Goal: Navigation & Orientation: Find specific page/section

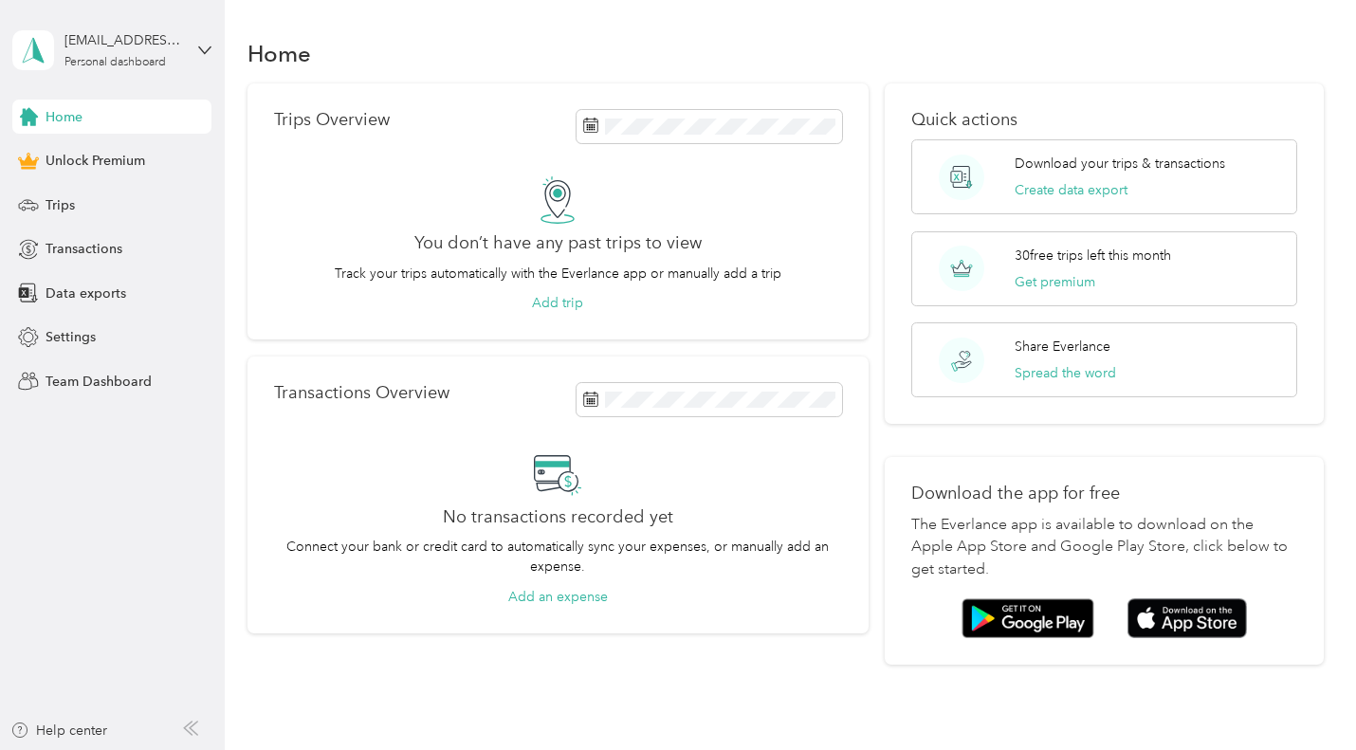
click at [74, 121] on span "Home" at bounding box center [64, 117] width 37 height 20
click at [61, 199] on span "Trips" at bounding box center [60, 205] width 29 height 20
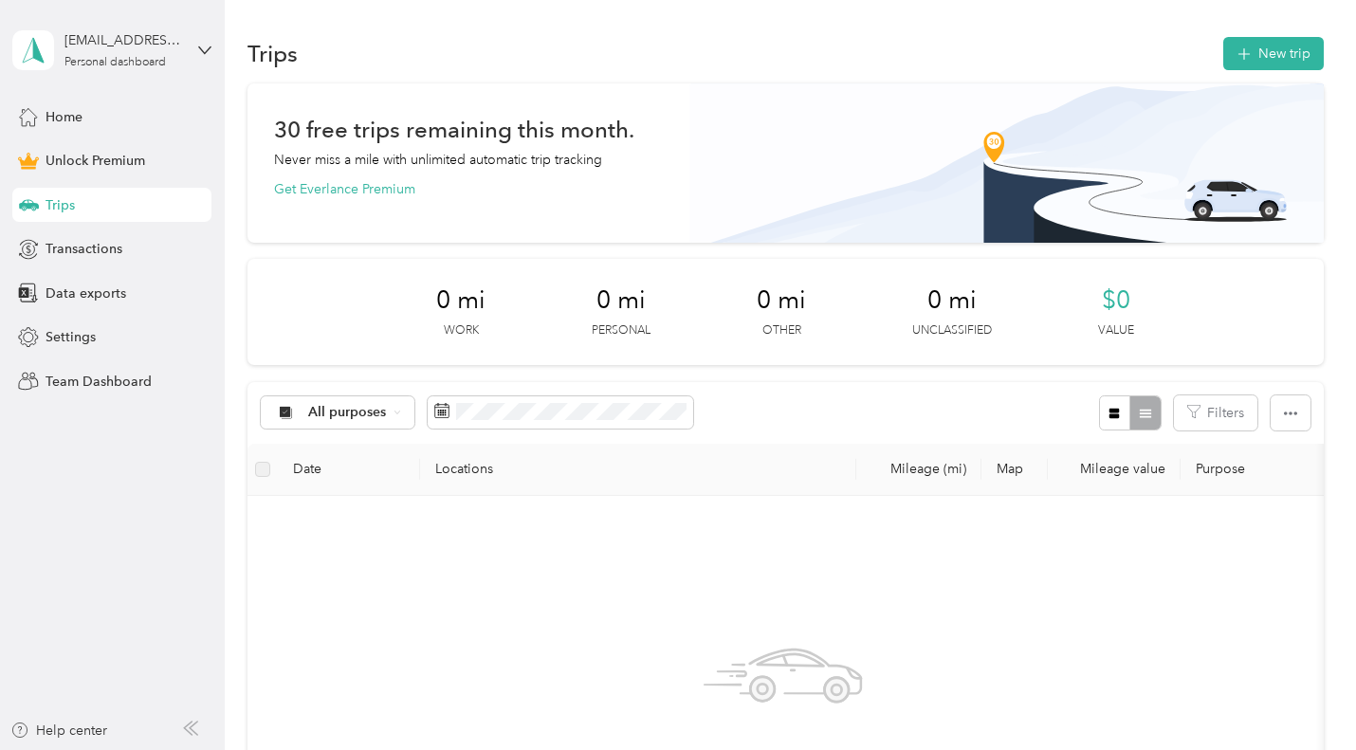
click at [59, 109] on span "Home" at bounding box center [64, 117] width 37 height 20
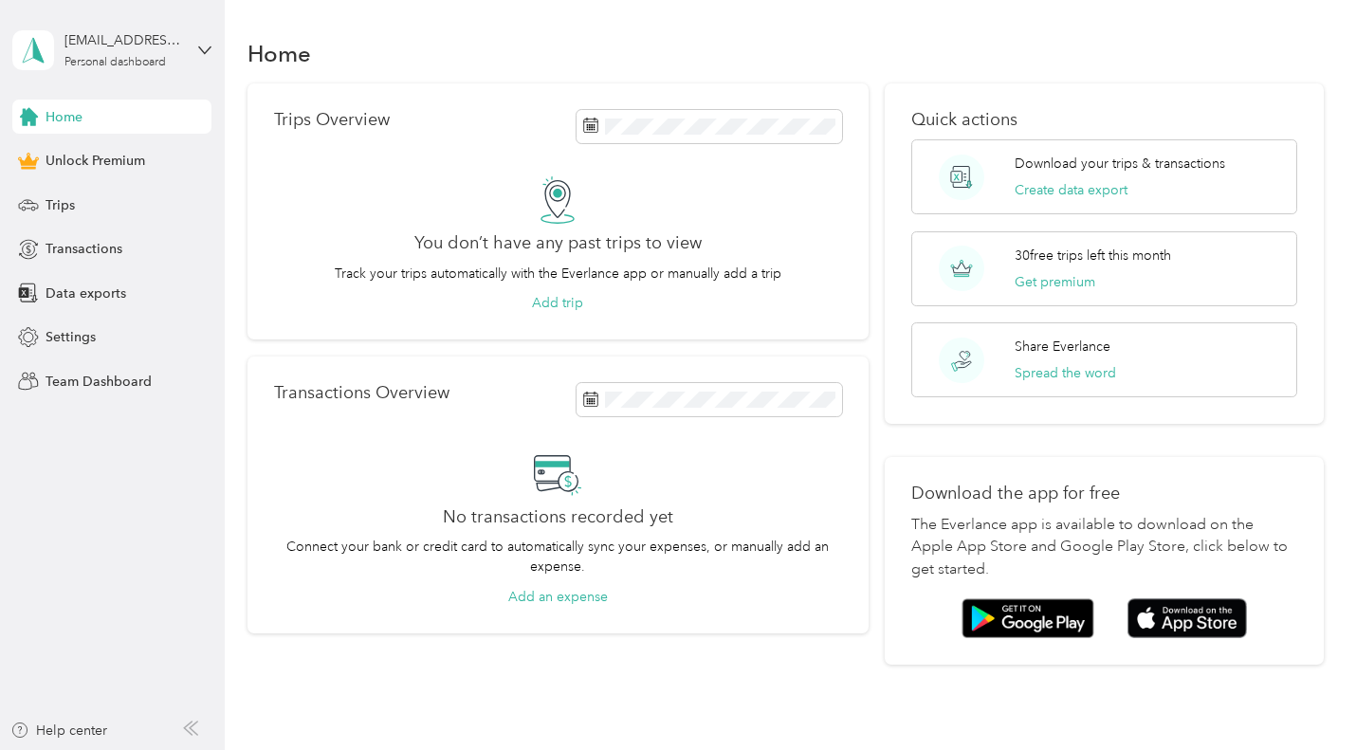
click at [1327, 35] on div at bounding box center [678, 42] width 1356 height 85
